Goal: Information Seeking & Learning: Learn about a topic

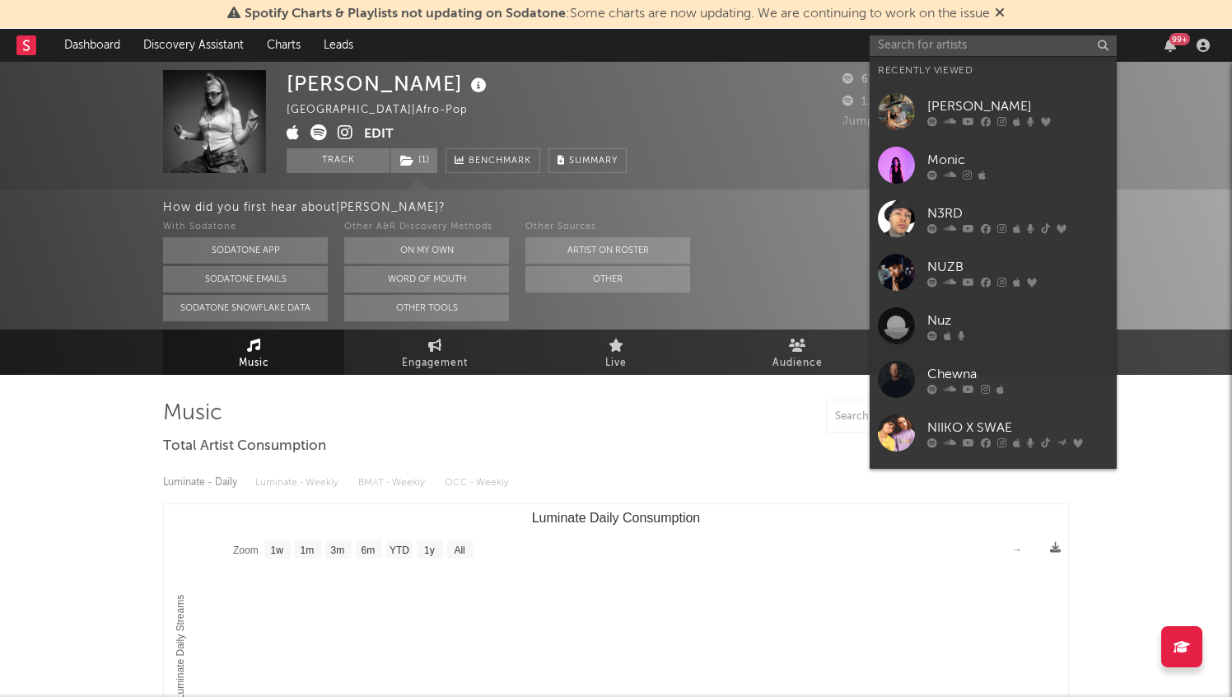
select select "1w"
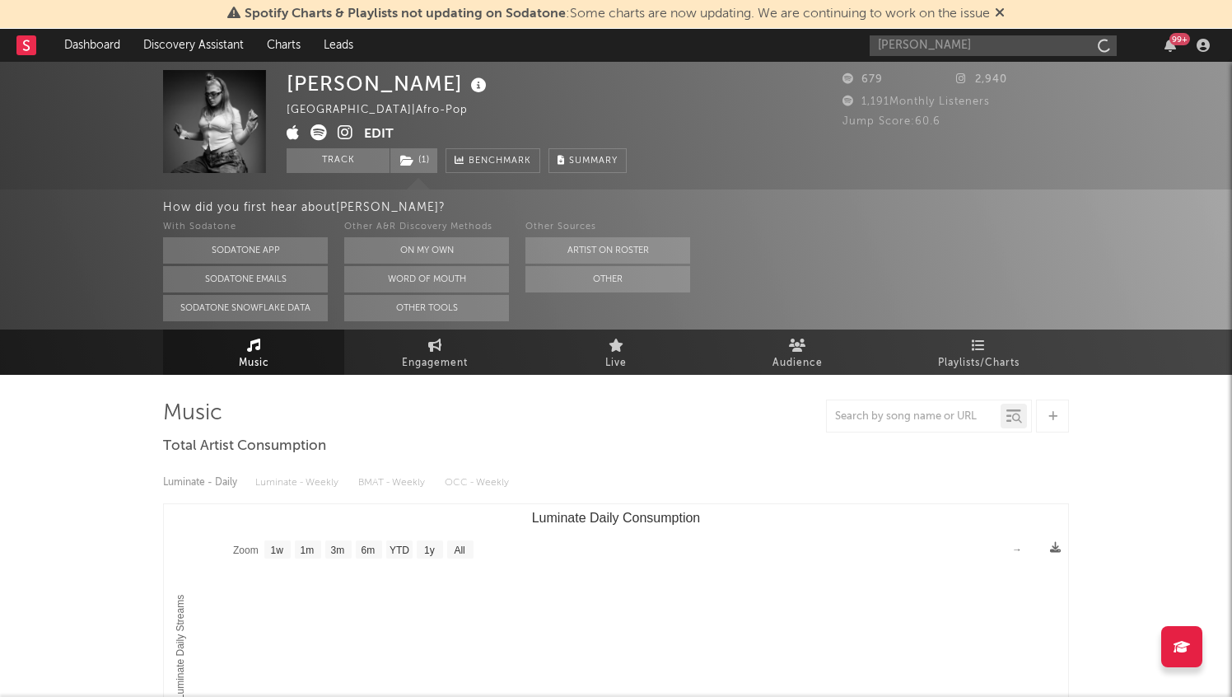
type input "[PERSON_NAME]"
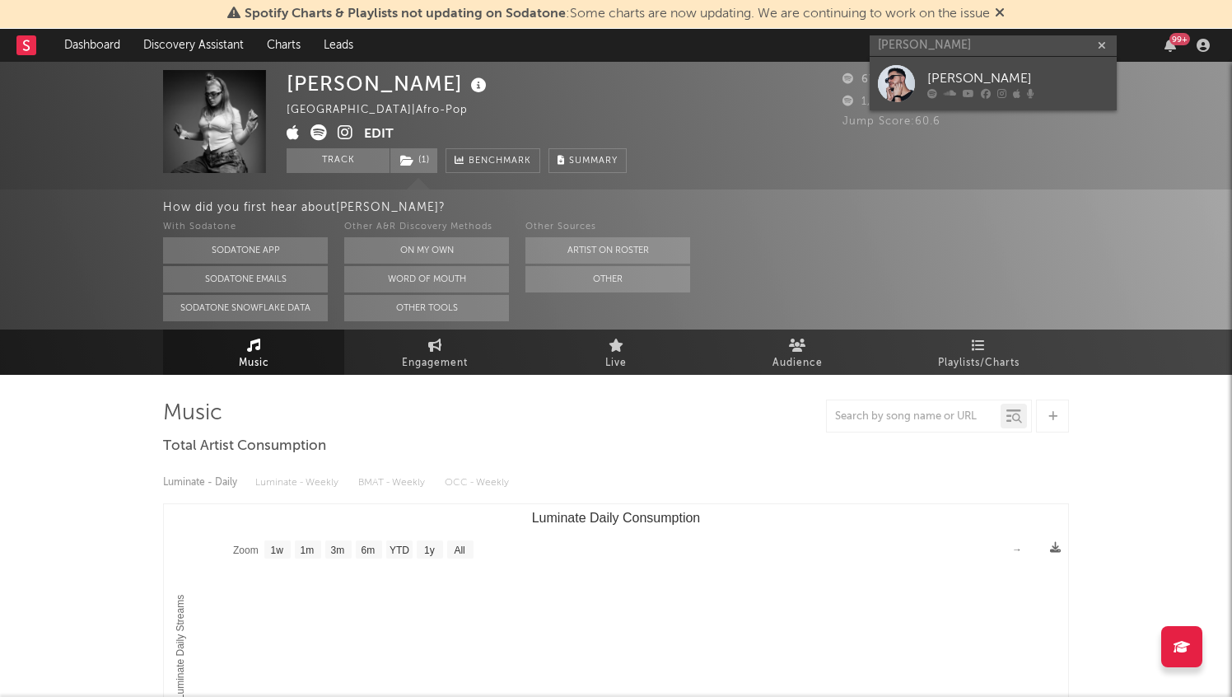
click at [1011, 72] on div "[PERSON_NAME]" at bounding box center [1017, 78] width 181 height 20
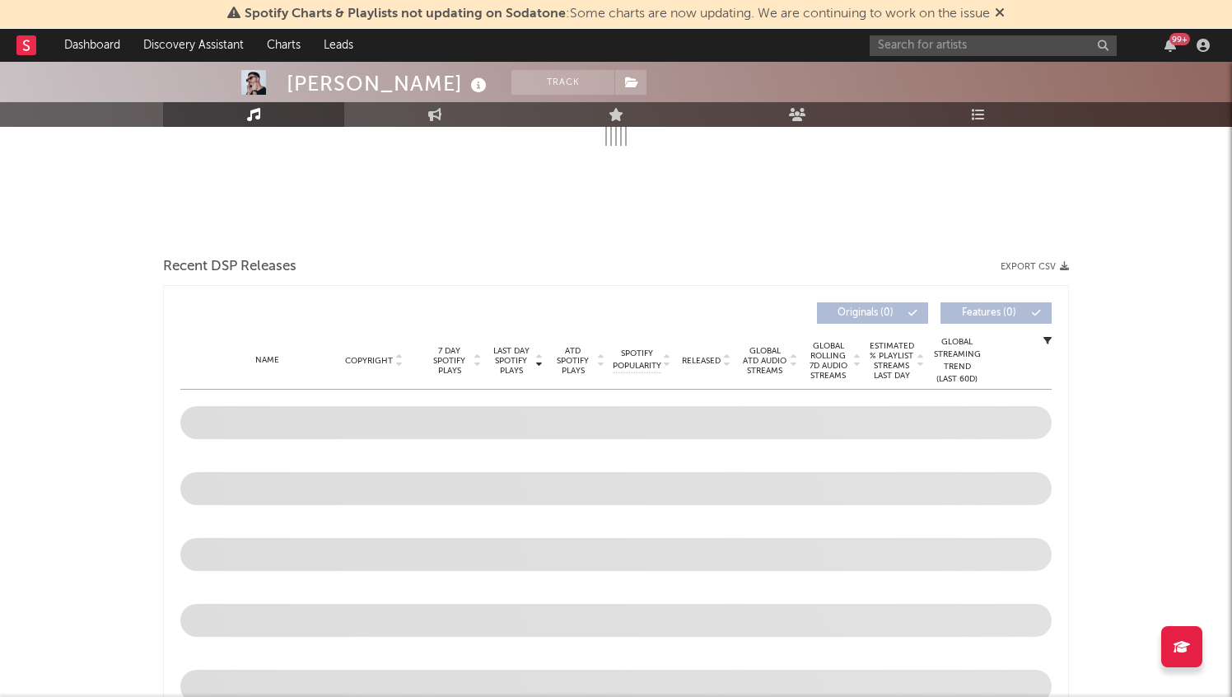
select select "6m"
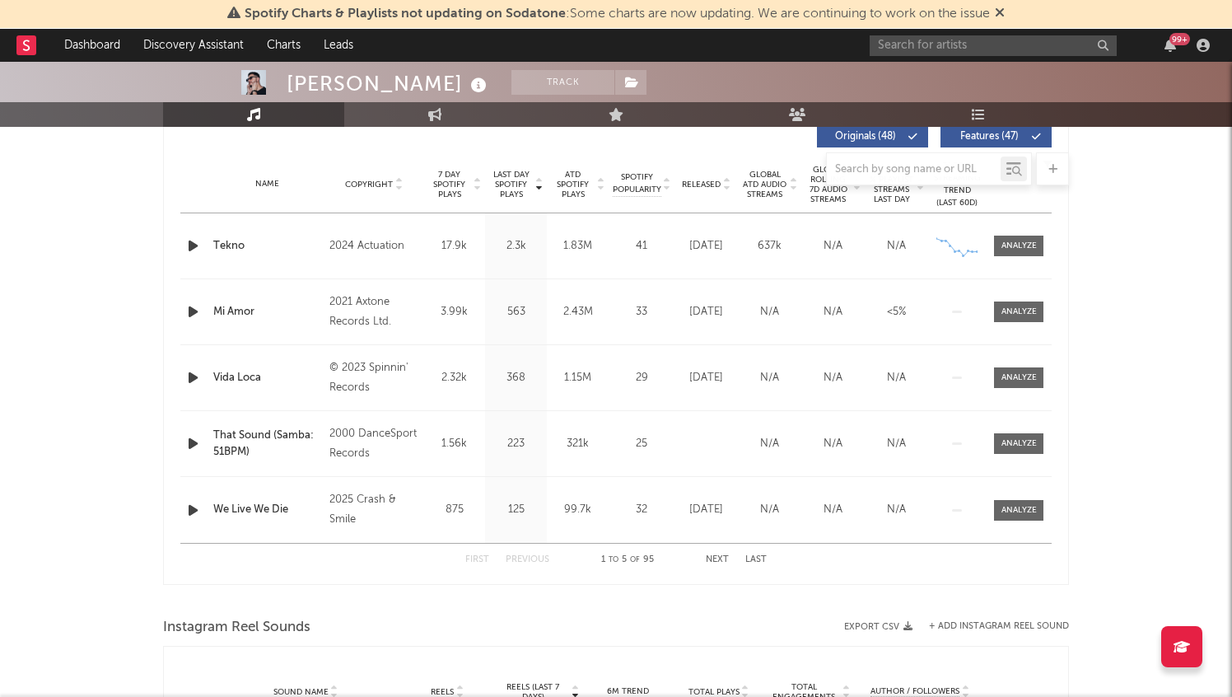
scroll to position [622, 0]
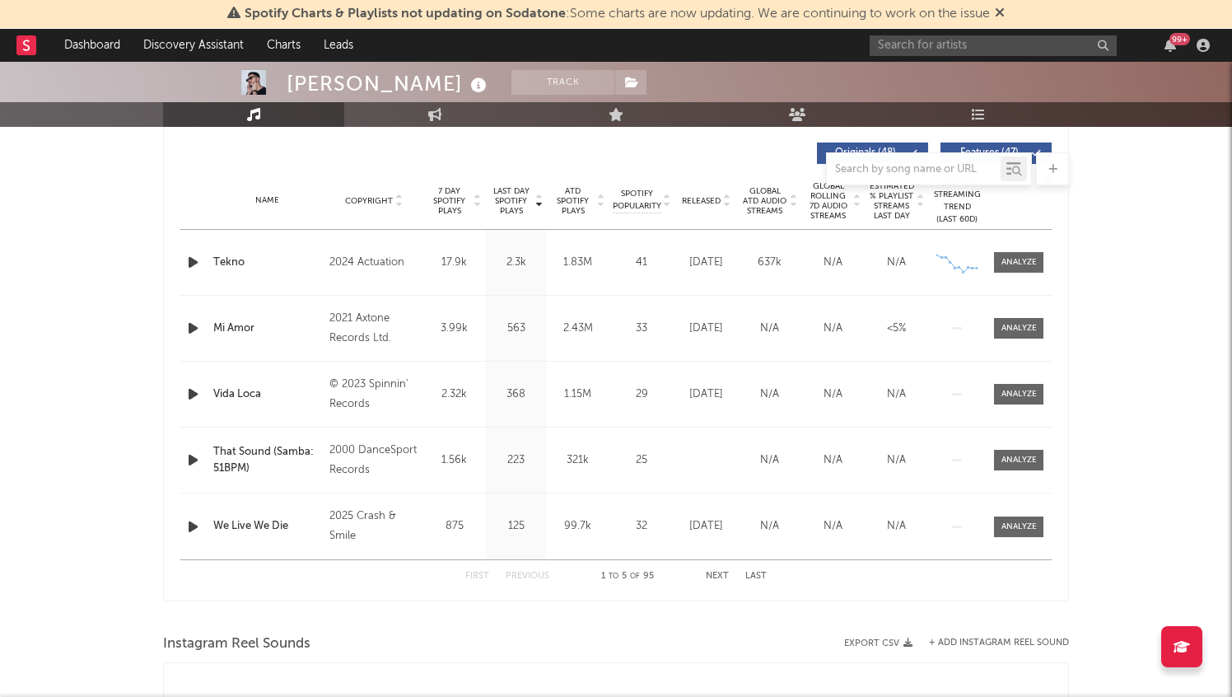
click at [381, 194] on div "Copyright" at bounding box center [374, 200] width 90 height 12
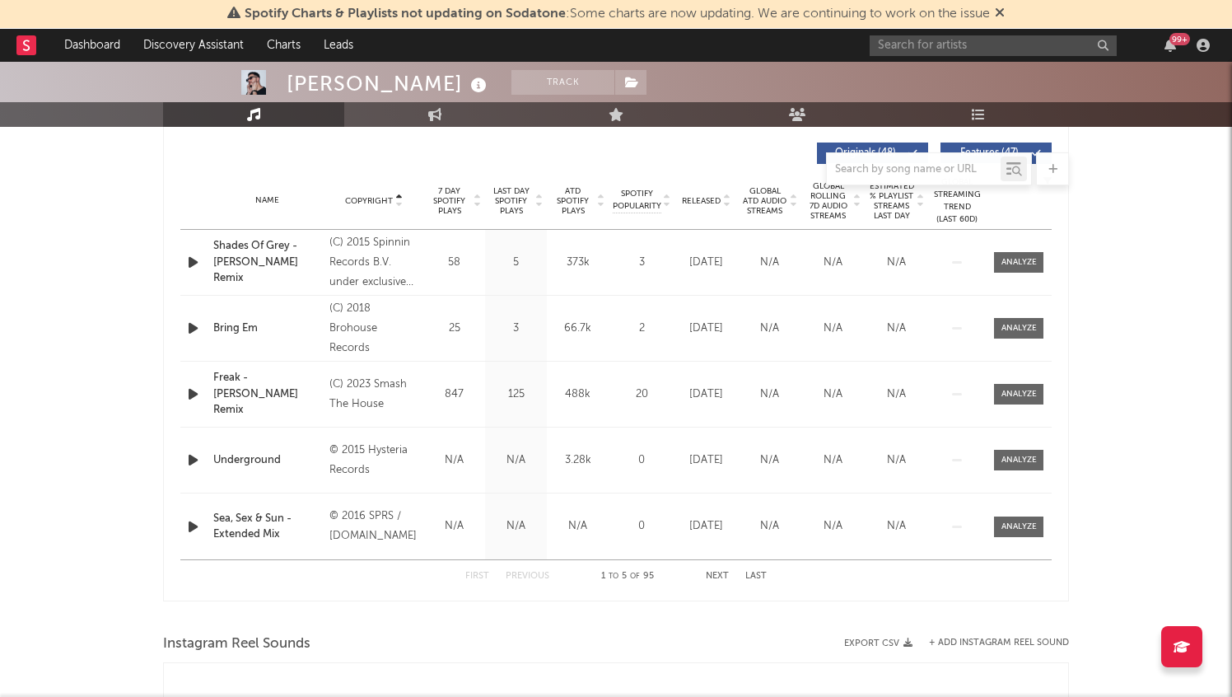
click at [381, 194] on div "Copyright" at bounding box center [374, 200] width 90 height 12
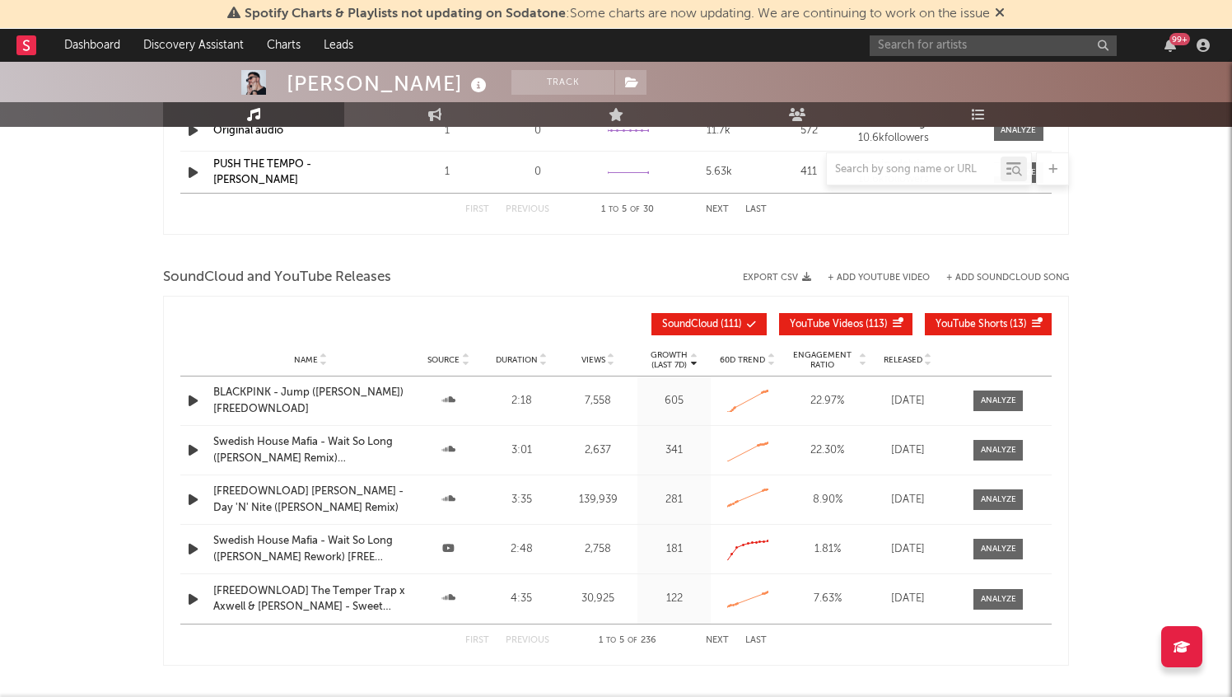
scroll to position [1448, 0]
